Goal: Check status

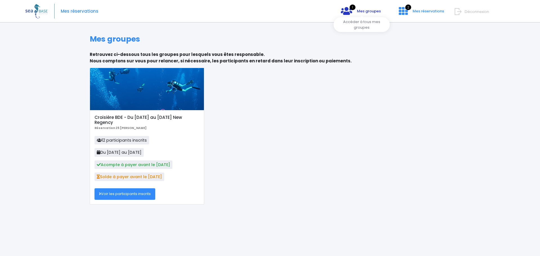
click at [358, 15] on link "1 Mes groupes" at bounding box center [360, 12] width 49 height 5
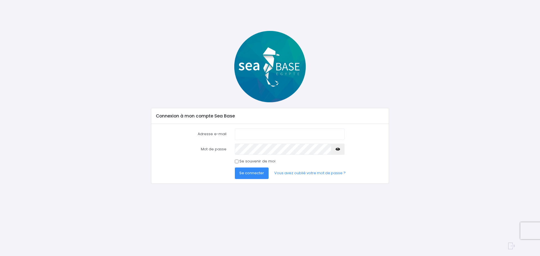
type input "[EMAIL_ADDRESS][DOMAIN_NAME]"
click at [262, 171] on span "Se connecter" at bounding box center [251, 172] width 25 height 5
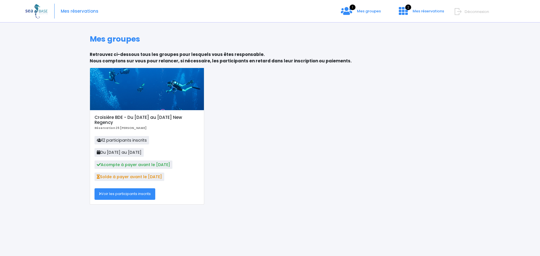
click at [139, 194] on link "Voir les participants inscrits" at bounding box center [125, 193] width 61 height 11
